Goal: Find specific page/section: Find specific page/section

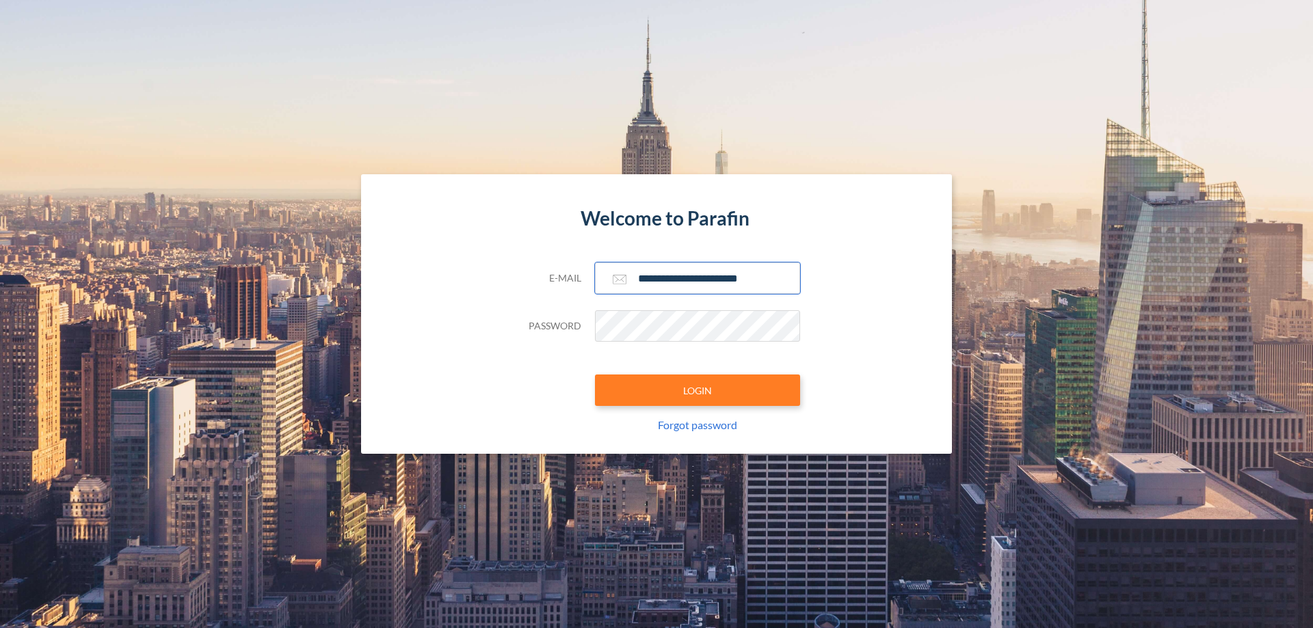
type input "**********"
click at [697, 390] on button "LOGIN" at bounding box center [697, 390] width 205 height 31
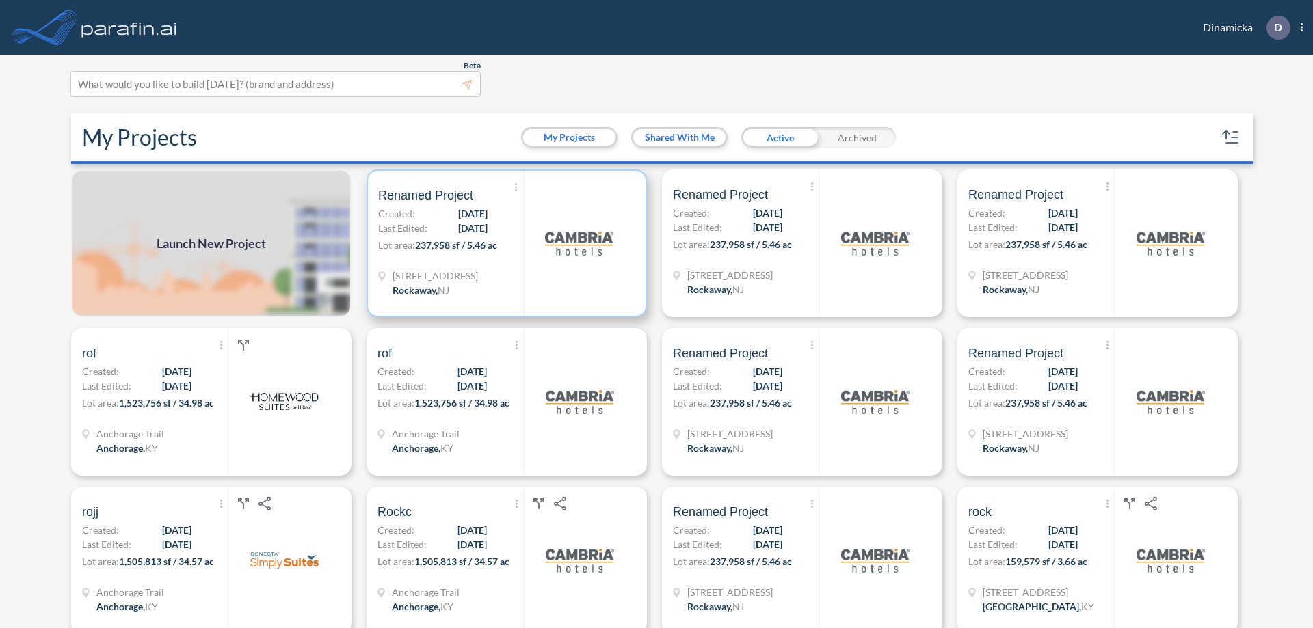
scroll to position [3, 0]
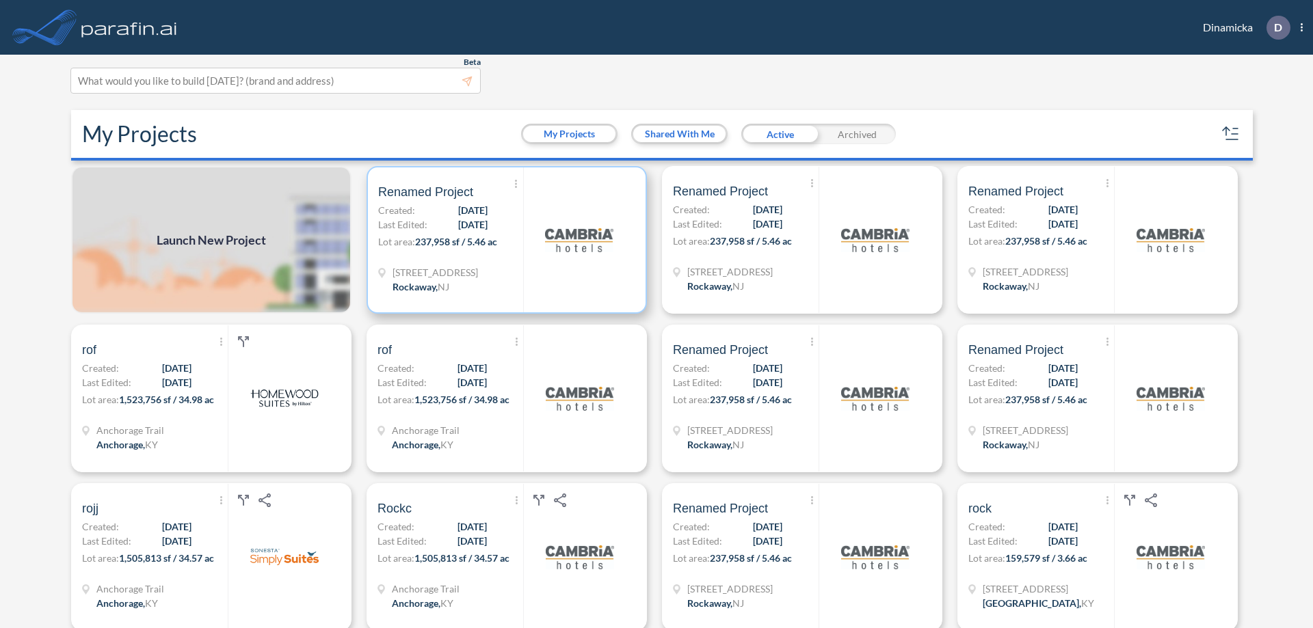
click at [504, 240] on p "Lot area: 237,958 sf / 5.46 ac" at bounding box center [450, 245] width 145 height 20
